Goal: Task Accomplishment & Management: Manage account settings

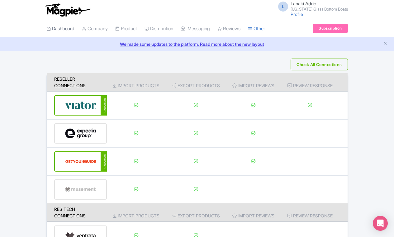
click at [67, 29] on link "Dashboard" at bounding box center [60, 28] width 28 height 17
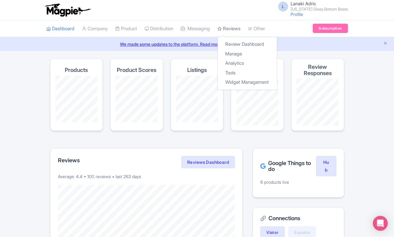
click at [238, 29] on link "Reviews" at bounding box center [228, 28] width 23 height 17
click at [238, 44] on link "Review Dashboard" at bounding box center [247, 45] width 59 height 10
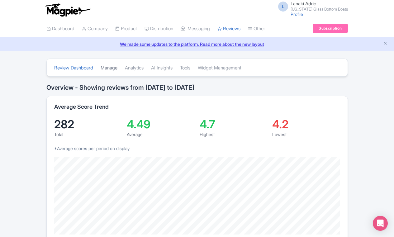
click at [113, 70] on link "Manage" at bounding box center [109, 67] width 17 height 17
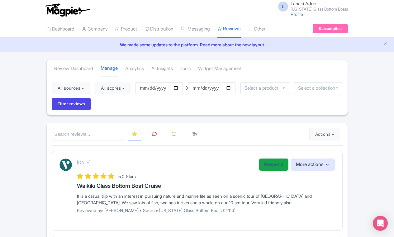
click at [261, 162] on link "Respond" at bounding box center [273, 164] width 29 height 12
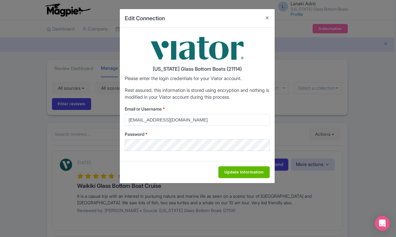
click at [242, 170] on input "Update Information" at bounding box center [244, 172] width 51 height 12
type input "Saving..."
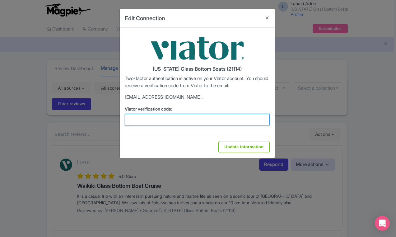
click at [199, 125] on input "Viator verification code:" at bounding box center [197, 120] width 145 height 12
type input "283992"
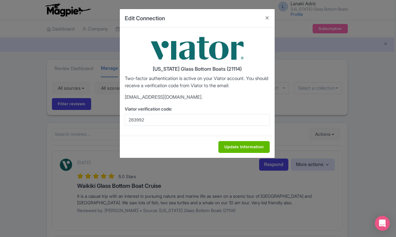
click at [244, 149] on input "Update Information" at bounding box center [244, 147] width 51 height 12
type input "Saving..."
click at [190, 125] on div "Hawaii Glass Bottom Boats (21114) Two-factor authentication is active on your V…" at bounding box center [197, 82] width 155 height 108
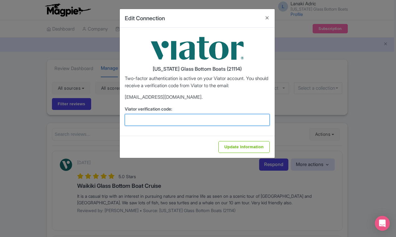
click at [165, 120] on input "Viator verification code:" at bounding box center [197, 120] width 145 height 12
type input "283992"
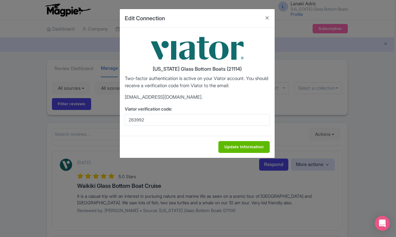
click at [226, 145] on input "Update Information" at bounding box center [244, 147] width 51 height 12
type input "Saving..."
